Goal: Information Seeking & Learning: Check status

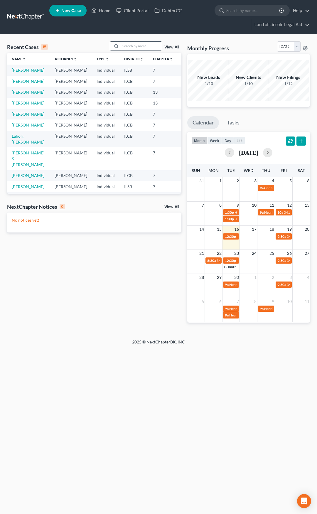
click at [146, 44] on input "search" at bounding box center [141, 46] width 41 height 9
click at [17, 105] on link "[PERSON_NAME]" at bounding box center [28, 102] width 33 height 5
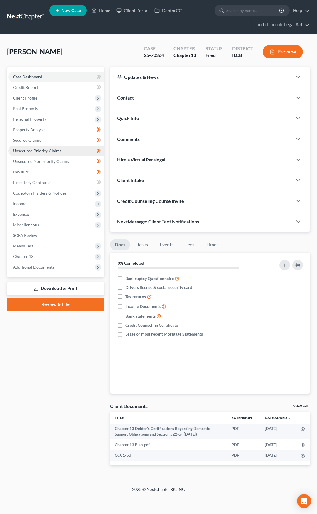
click at [66, 152] on link "Unsecured Priority Claims" at bounding box center [56, 151] width 96 height 11
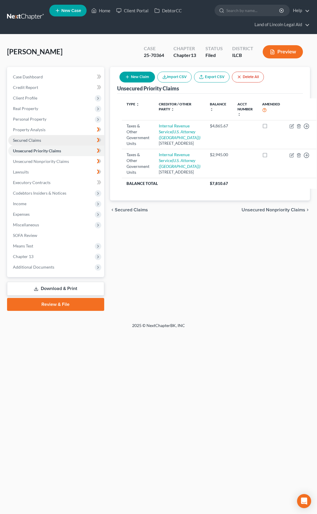
click at [64, 139] on link "Secured Claims" at bounding box center [56, 140] width 96 height 11
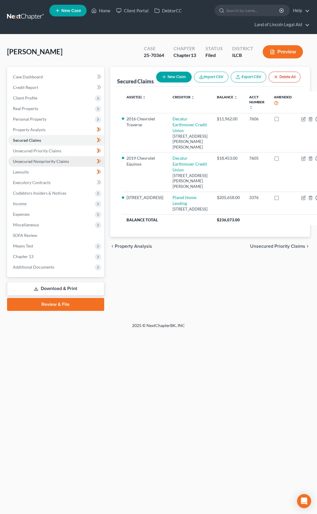
click at [67, 162] on span "Unsecured Nonpriority Claims" at bounding box center [41, 161] width 56 height 5
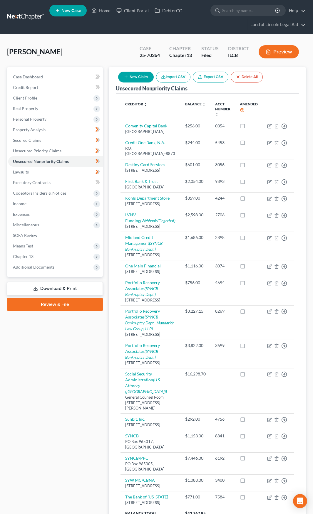
click at [79, 431] on div "Case Dashboard Payments Invoices Payments Payments Credit Report Client Profile" at bounding box center [55, 308] width 102 height 483
click at [43, 268] on span "Additional Documents" at bounding box center [33, 267] width 41 height 5
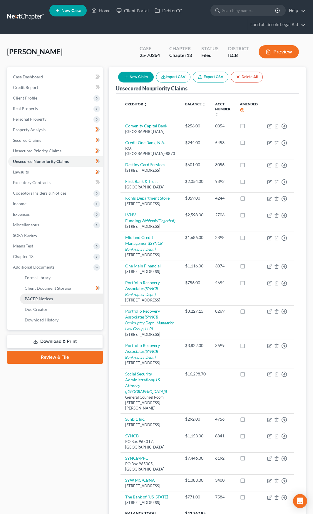
click at [46, 297] on span "PACER Notices" at bounding box center [39, 298] width 28 height 5
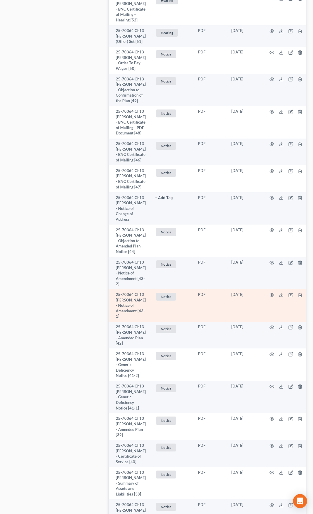
scroll to position [441, 0]
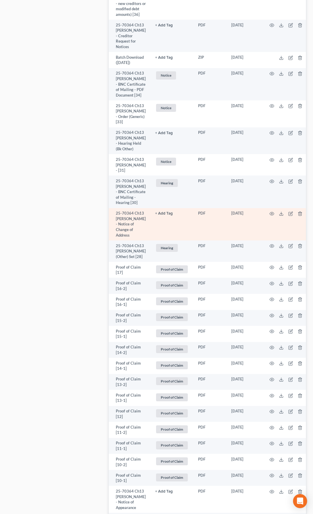
scroll to position [1028, 0]
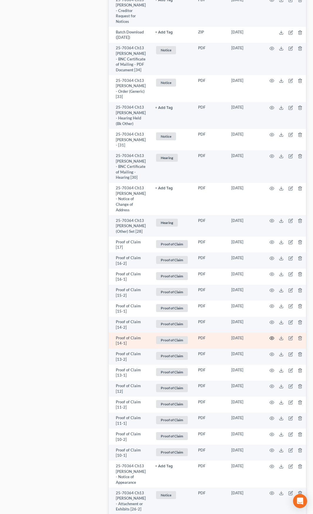
click at [271, 339] on circle "button" at bounding box center [271, 338] width 1 height 1
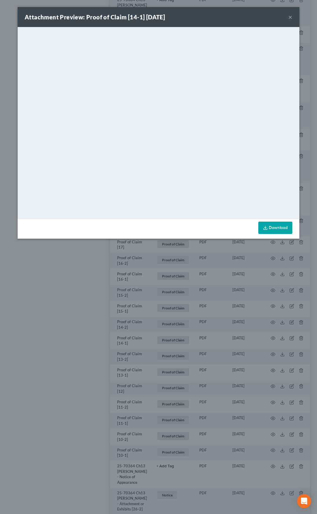
drag, startPoint x: 290, startPoint y: 16, endPoint x: 285, endPoint y: 21, distance: 6.9
click at [290, 16] on button "×" at bounding box center [290, 17] width 4 height 7
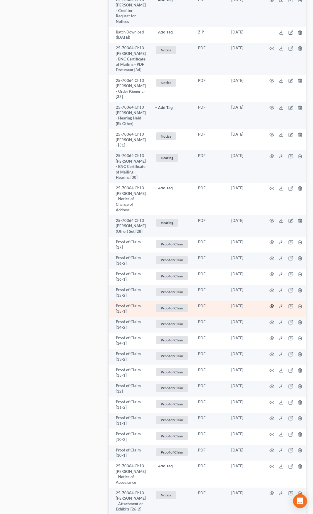
click at [269, 309] on icon "button" at bounding box center [271, 306] width 5 height 5
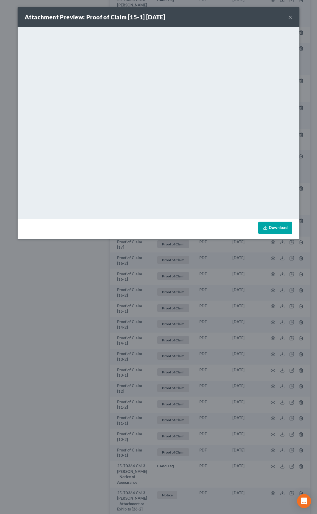
click at [291, 18] on button "×" at bounding box center [290, 17] width 4 height 7
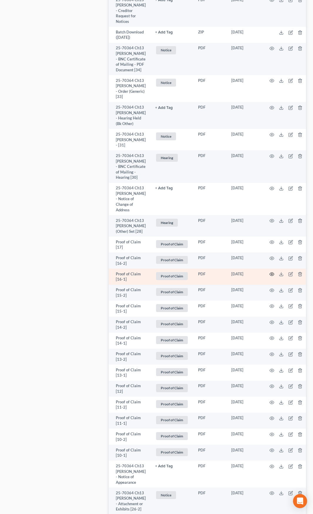
click at [269, 277] on icon "button" at bounding box center [271, 274] width 5 height 5
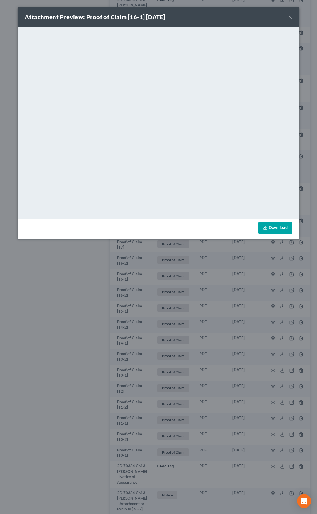
click at [291, 18] on button "×" at bounding box center [290, 17] width 4 height 7
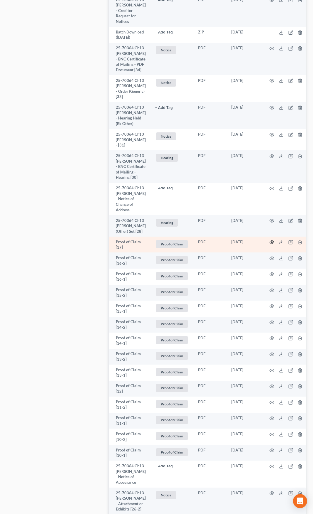
click at [269, 245] on icon "button" at bounding box center [271, 242] width 5 height 5
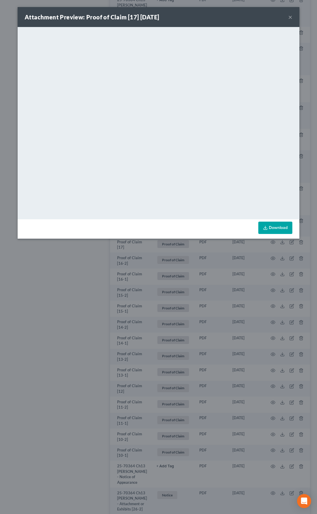
click at [294, 18] on div "Attachment Preview: Proof of Claim [17] 07/02/2025 ×" at bounding box center [159, 17] width 282 height 20
click at [293, 17] on div "Attachment Preview: Proof of Claim [17] 07/02/2025 ×" at bounding box center [159, 17] width 282 height 20
click at [290, 18] on button "×" at bounding box center [290, 17] width 4 height 7
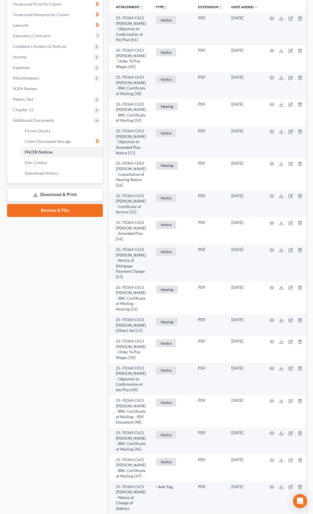
scroll to position [0, 0]
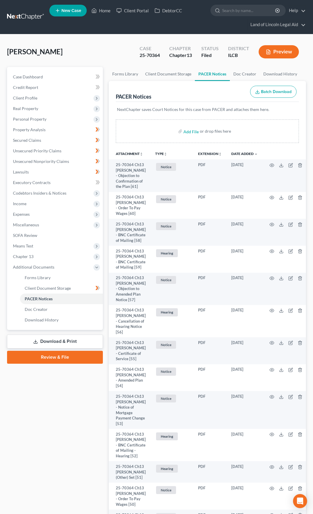
drag, startPoint x: 21, startPoint y: 14, endPoint x: 20, endPoint y: 23, distance: 9.2
click at [21, 14] on link at bounding box center [26, 17] width 38 height 11
